Goal: Task Accomplishment & Management: Use online tool/utility

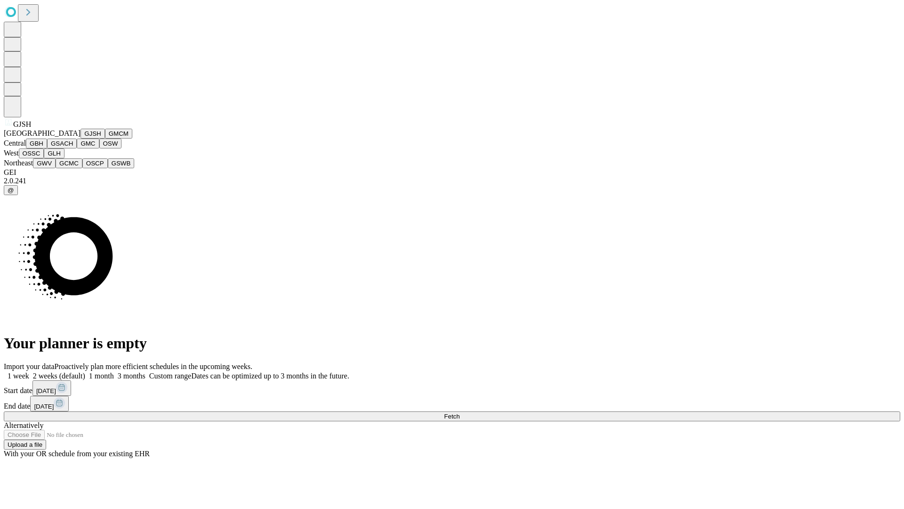
click at [81, 138] on button "GJSH" at bounding box center [93, 134] width 24 height 10
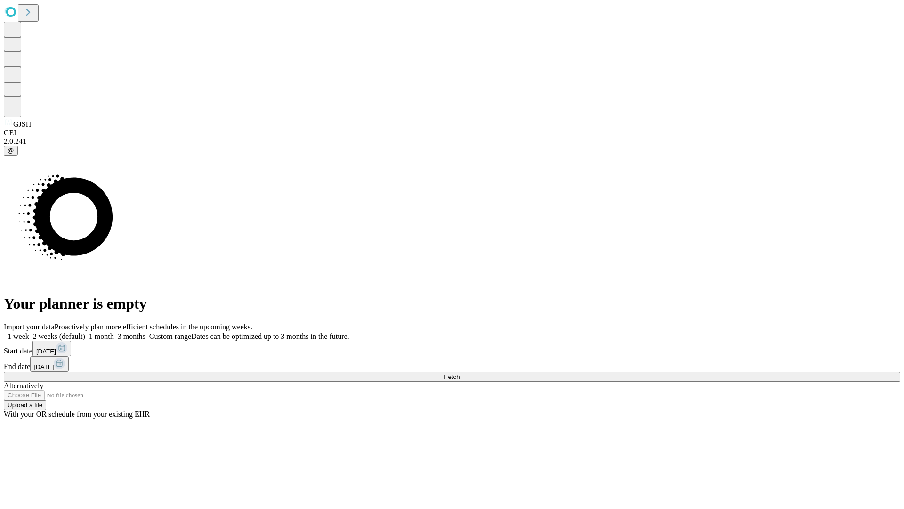
click at [114, 332] on label "1 month" at bounding box center [99, 336] width 29 height 8
click at [460, 373] on span "Fetch" at bounding box center [452, 376] width 16 height 7
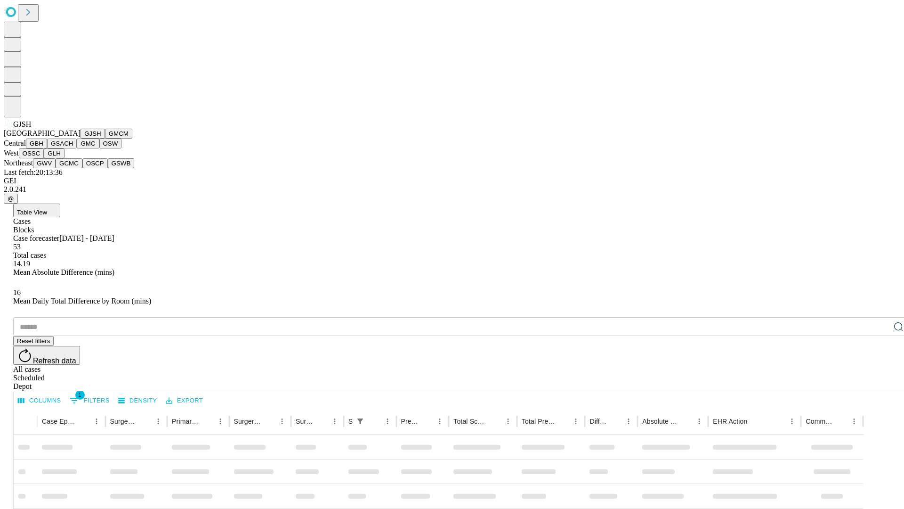
click at [105, 138] on button "GMCM" at bounding box center [118, 134] width 27 height 10
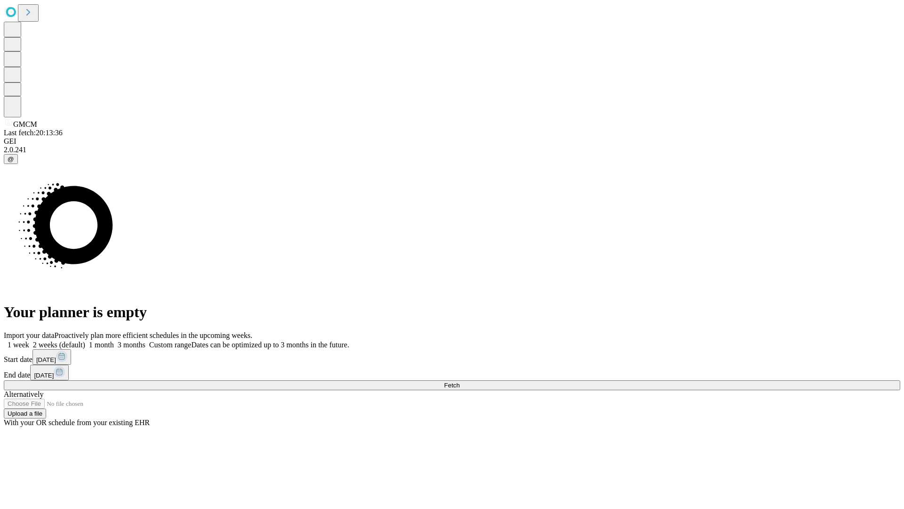
click at [114, 341] on label "1 month" at bounding box center [99, 345] width 29 height 8
click at [460, 381] on span "Fetch" at bounding box center [452, 384] width 16 height 7
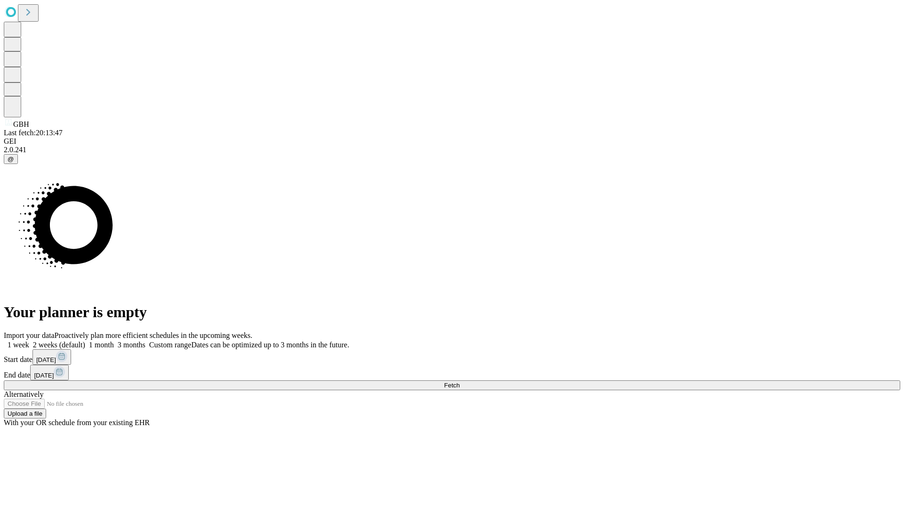
click at [114, 341] on label "1 month" at bounding box center [99, 345] width 29 height 8
click at [460, 381] on span "Fetch" at bounding box center [452, 384] width 16 height 7
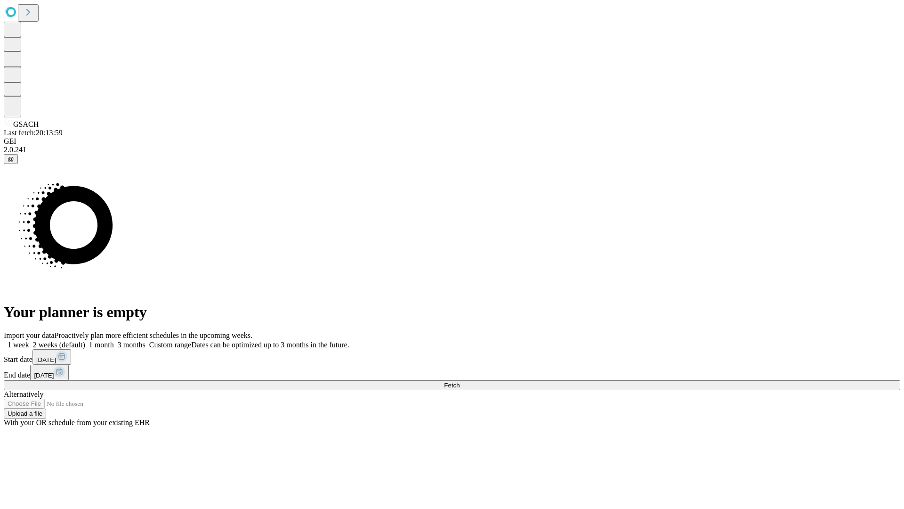
click at [460, 381] on span "Fetch" at bounding box center [452, 384] width 16 height 7
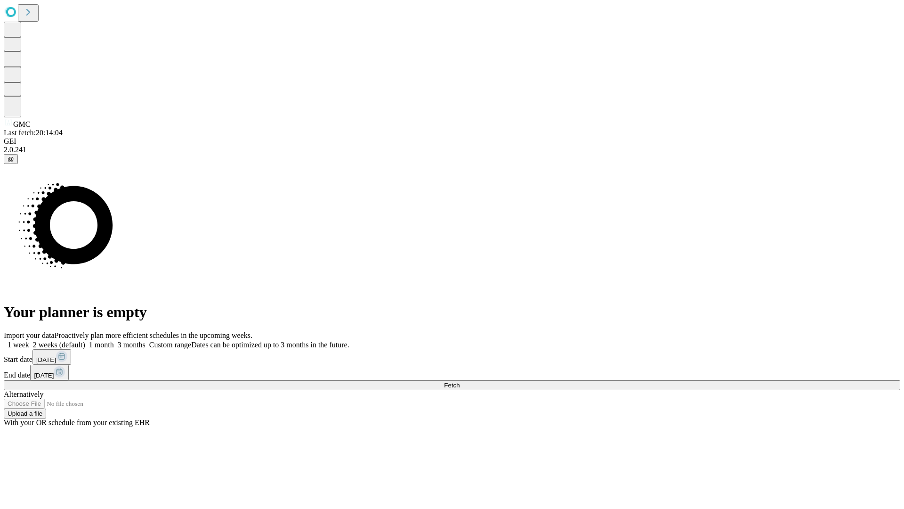
click at [460, 381] on span "Fetch" at bounding box center [452, 384] width 16 height 7
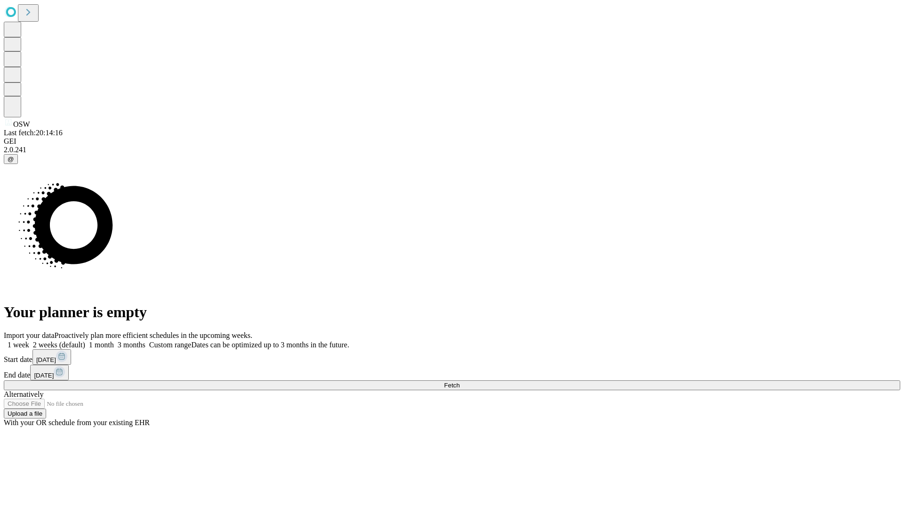
click at [114, 341] on label "1 month" at bounding box center [99, 345] width 29 height 8
click at [460, 381] on span "Fetch" at bounding box center [452, 384] width 16 height 7
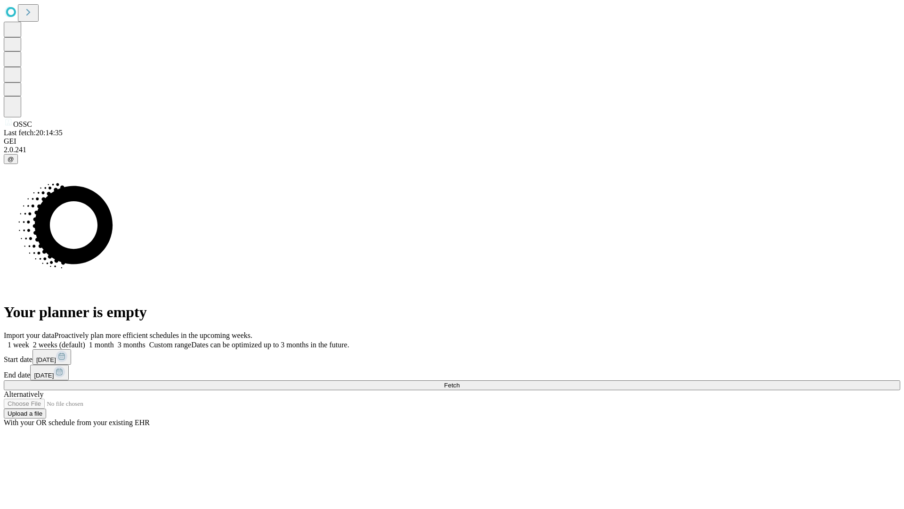
click at [114, 341] on label "1 month" at bounding box center [99, 345] width 29 height 8
click at [460, 381] on span "Fetch" at bounding box center [452, 384] width 16 height 7
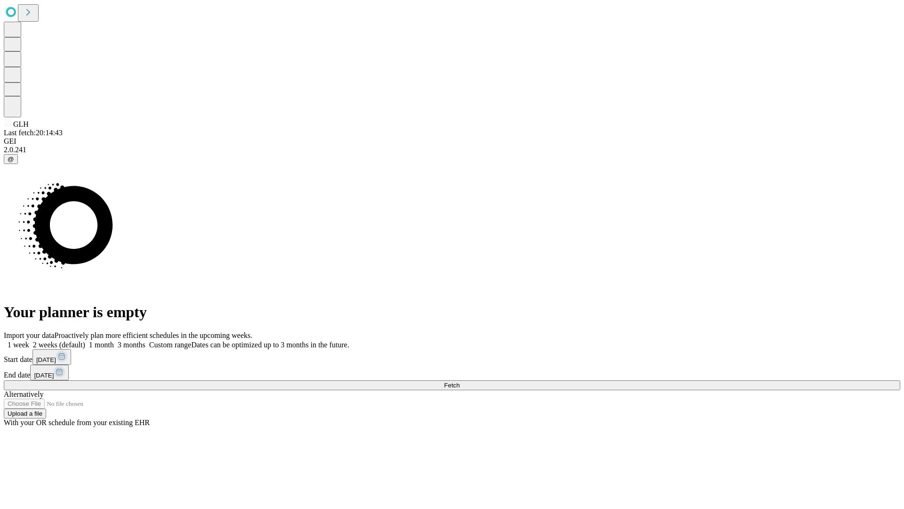
click at [114, 341] on label "1 month" at bounding box center [99, 345] width 29 height 8
click at [460, 381] on span "Fetch" at bounding box center [452, 384] width 16 height 7
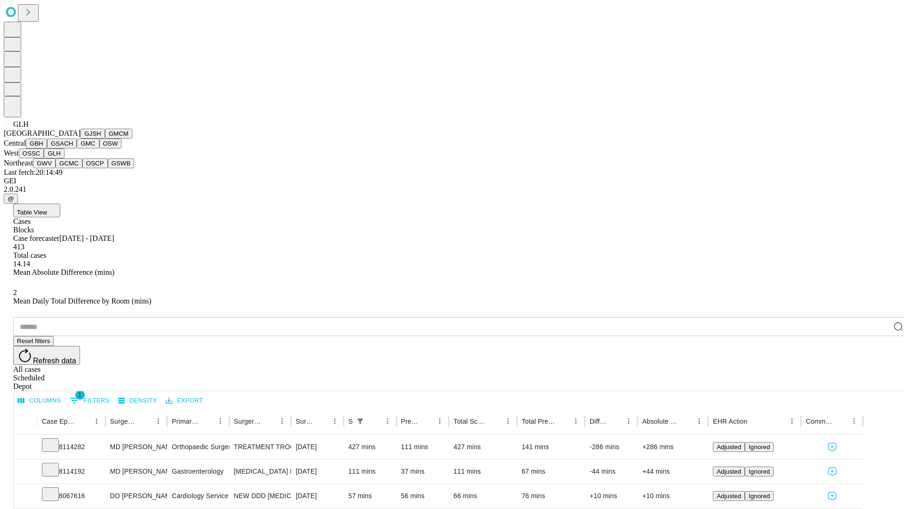
click at [56, 168] on button "GWV" at bounding box center [44, 163] width 23 height 10
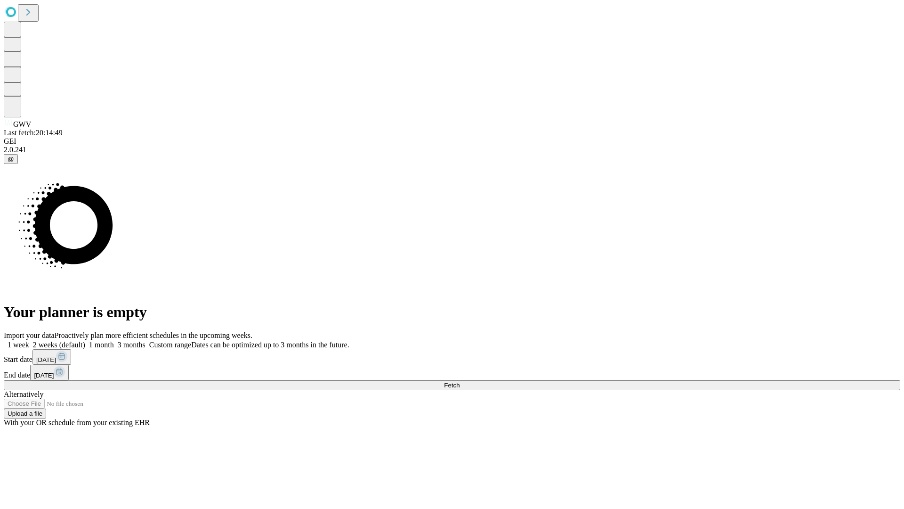
click at [114, 341] on label "1 month" at bounding box center [99, 345] width 29 height 8
click at [460, 381] on span "Fetch" at bounding box center [452, 384] width 16 height 7
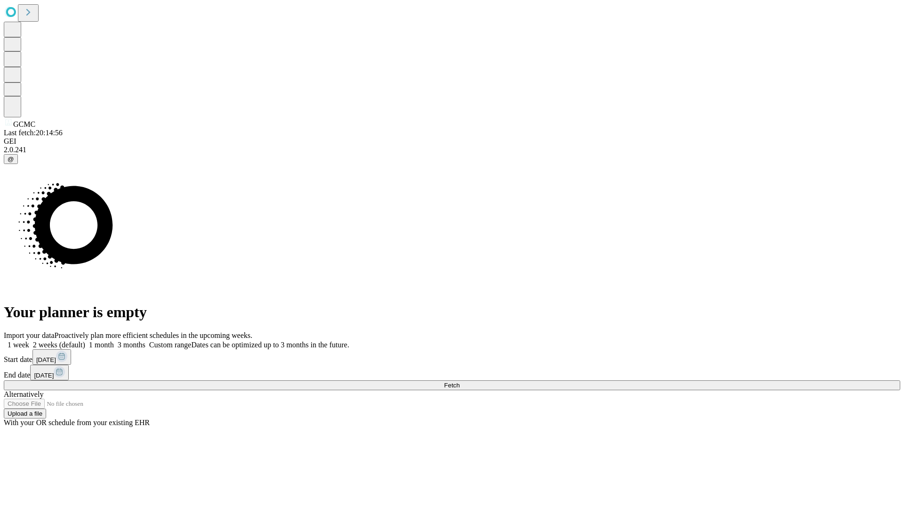
click at [114, 341] on label "1 month" at bounding box center [99, 345] width 29 height 8
click at [460, 381] on span "Fetch" at bounding box center [452, 384] width 16 height 7
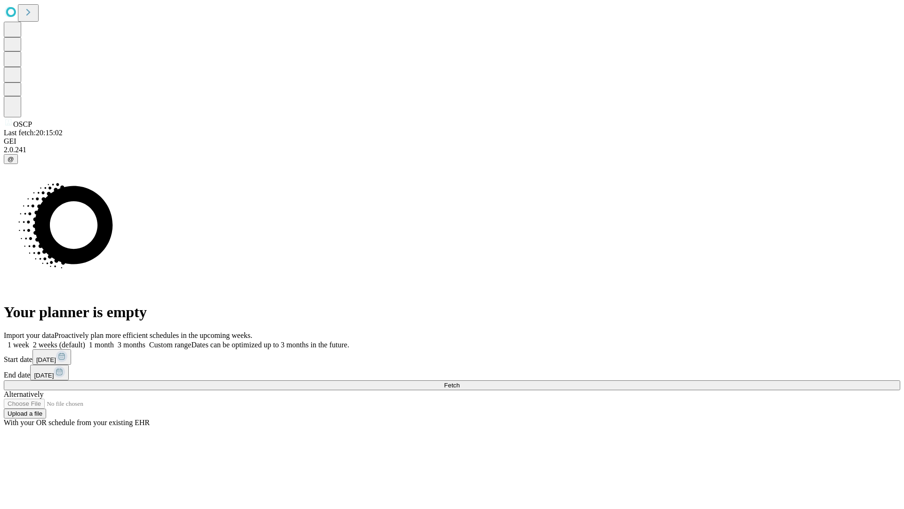
click at [114, 341] on label "1 month" at bounding box center [99, 345] width 29 height 8
click at [460, 381] on span "Fetch" at bounding box center [452, 384] width 16 height 7
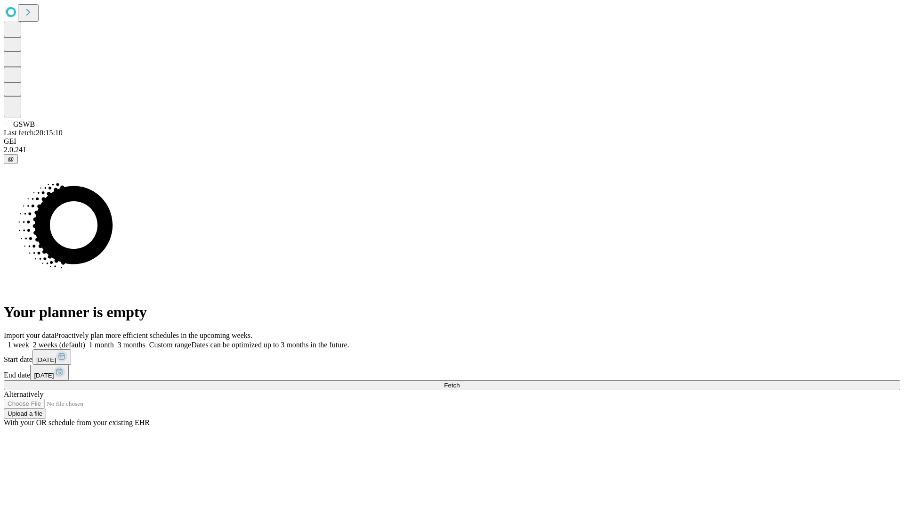
click at [460, 381] on span "Fetch" at bounding box center [452, 384] width 16 height 7
